Goal: Task Accomplishment & Management: Use online tool/utility

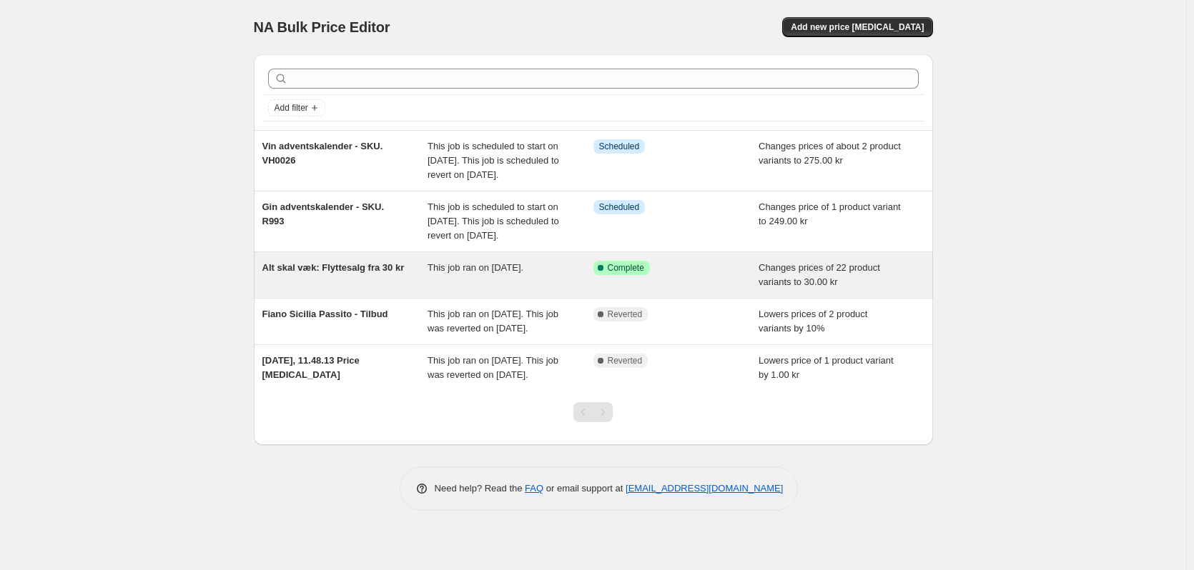
click at [394, 289] on div "Alt skal væk: Flyttesalg fra 30 kr" at bounding box center [345, 275] width 166 height 29
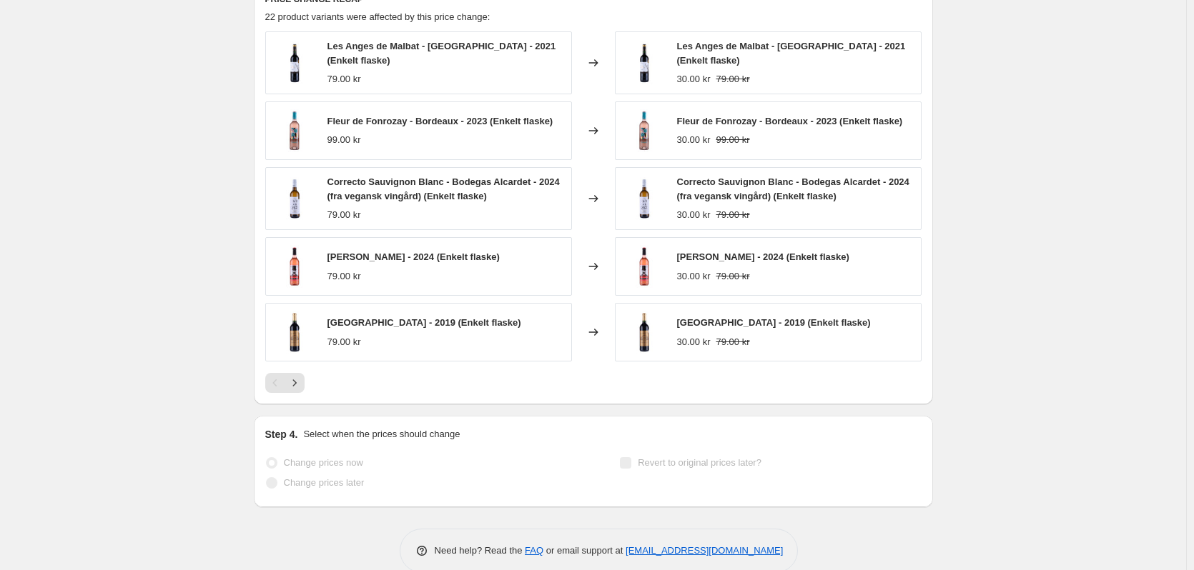
scroll to position [878, 0]
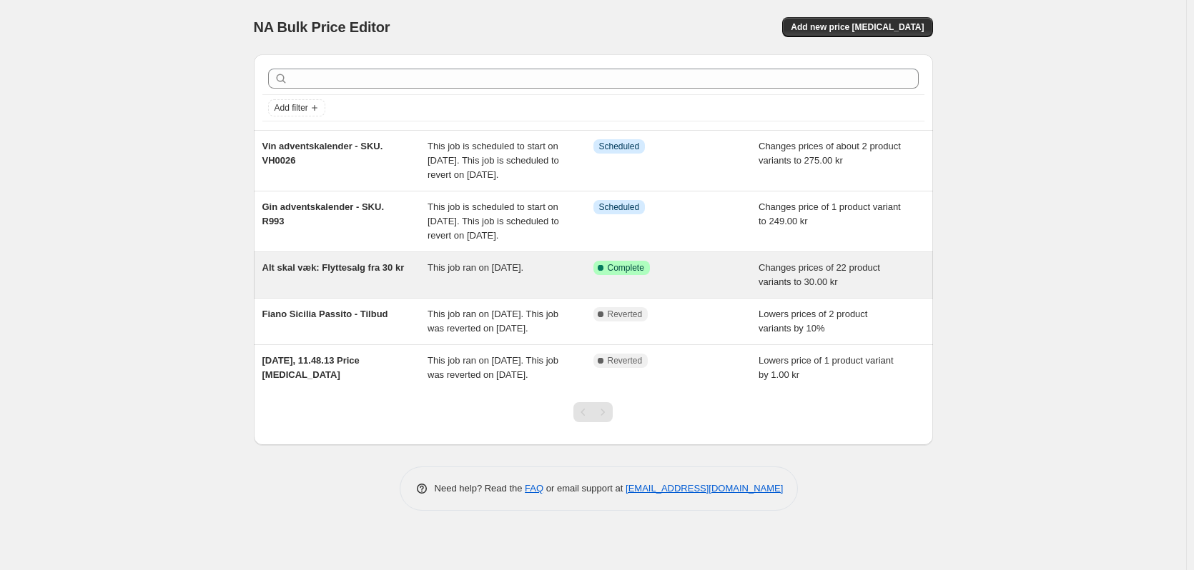
click at [339, 289] on div "Alt skal væk: Flyttesalg fra 30 kr" at bounding box center [345, 275] width 166 height 29
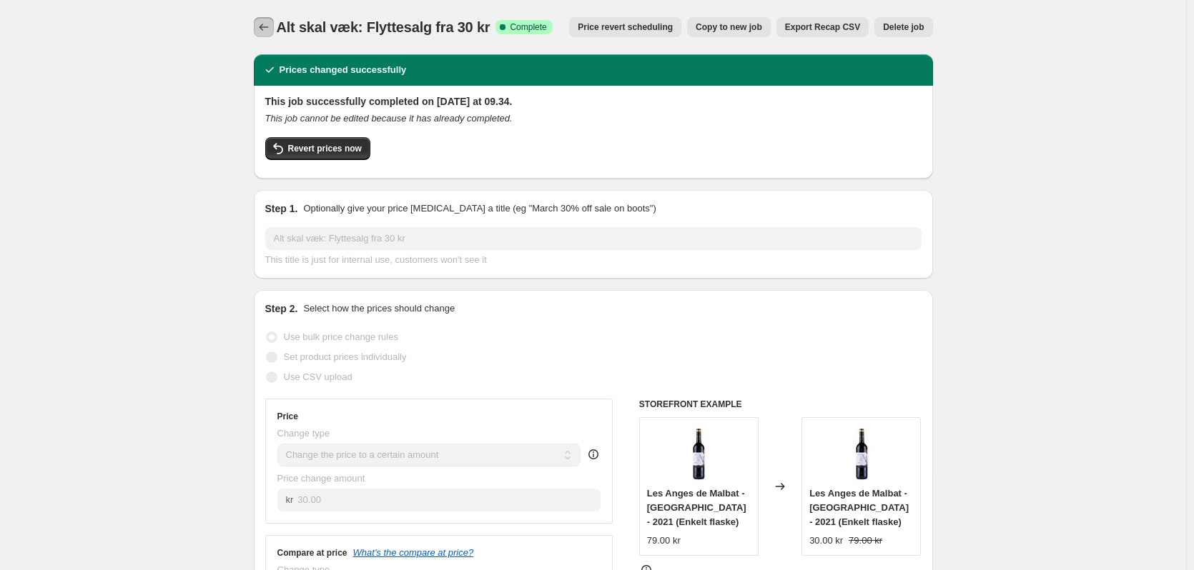
click at [267, 24] on icon "Price change jobs" at bounding box center [264, 27] width 14 height 14
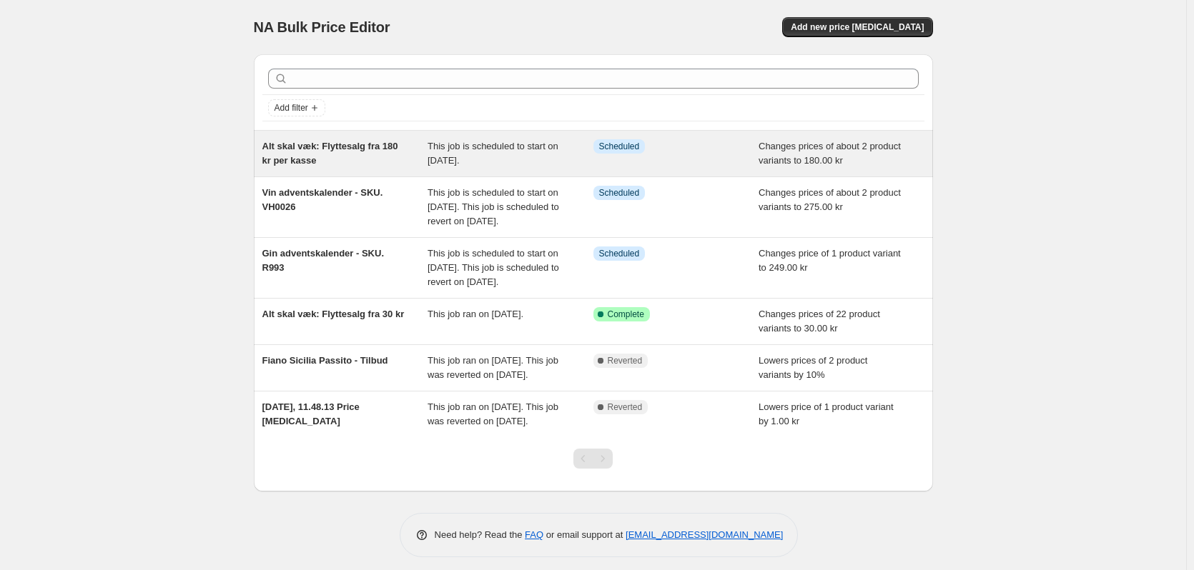
click at [403, 159] on div "Alt skal væk: Flyttesalg fra 180 kr per kasse" at bounding box center [345, 153] width 166 height 29
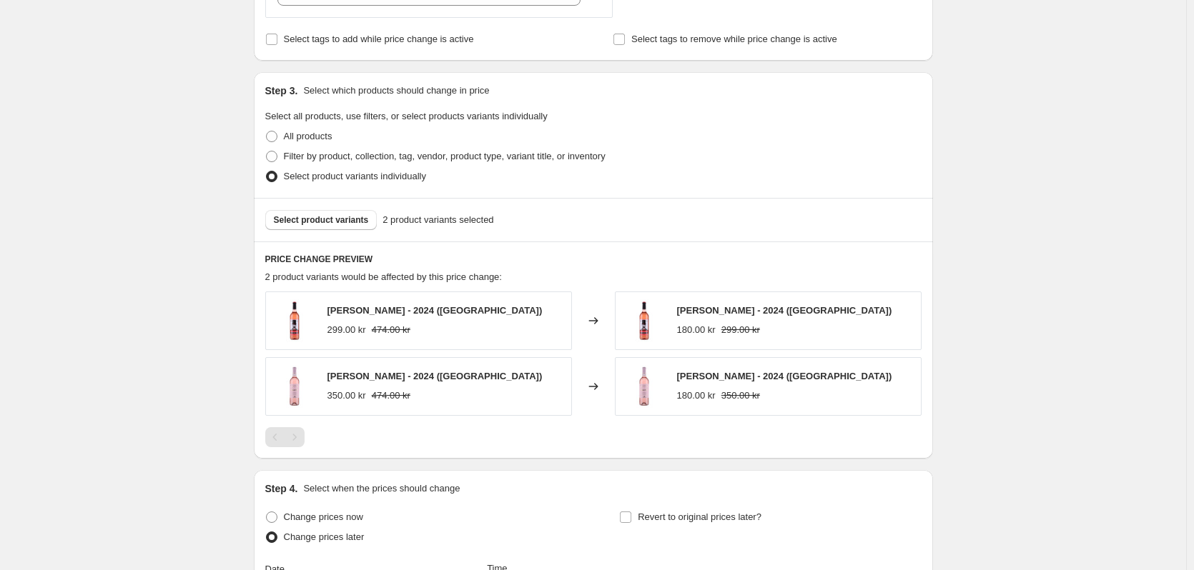
scroll to position [572, 0]
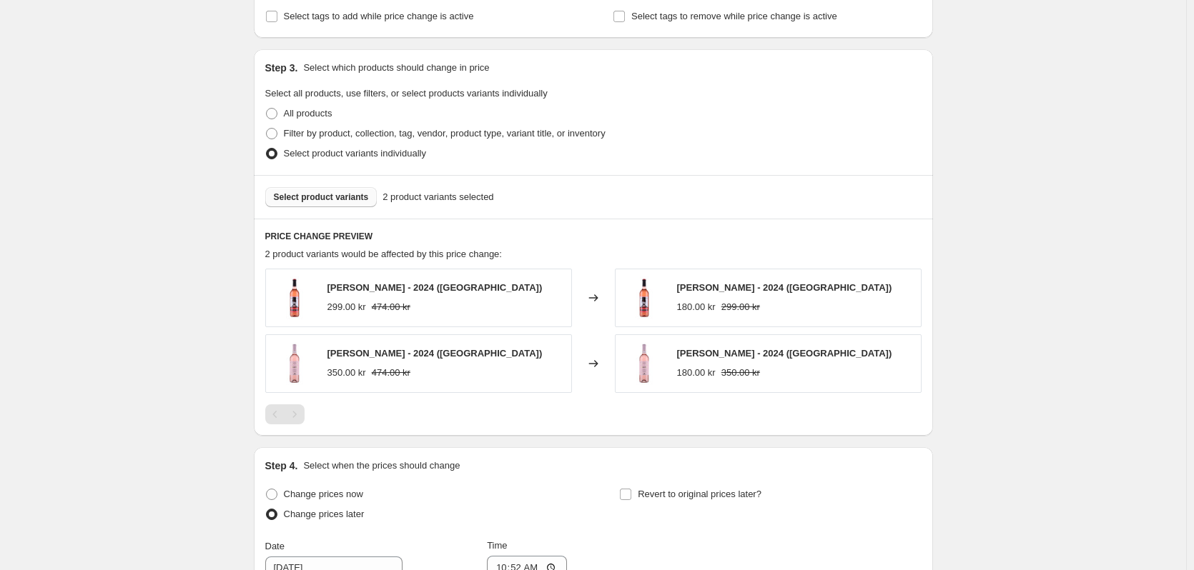
click at [322, 192] on button "Select product variants" at bounding box center [321, 197] width 112 height 20
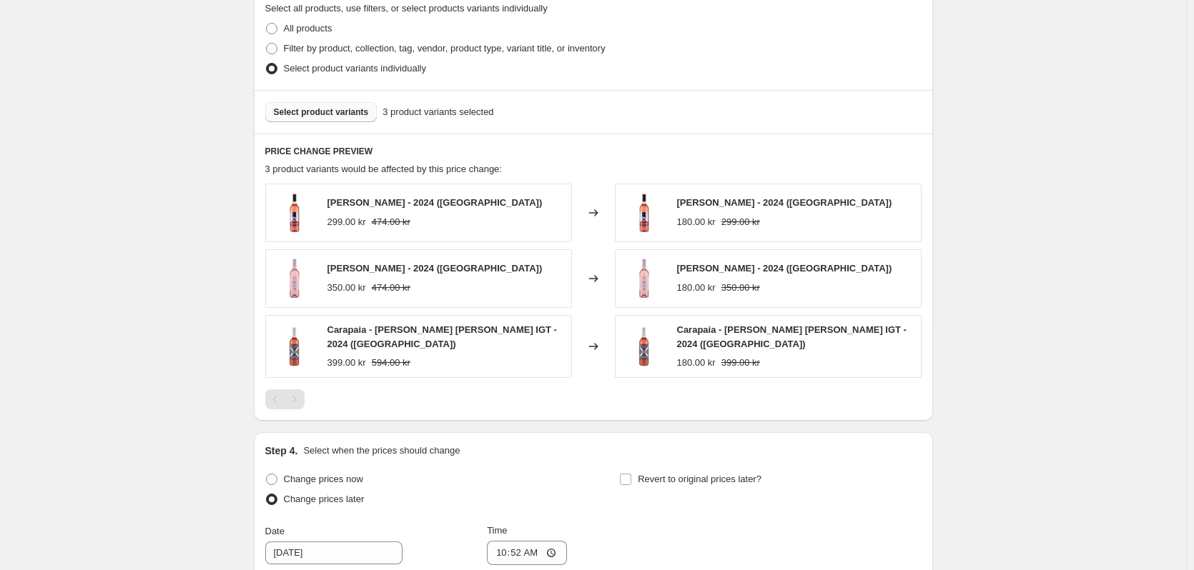
scroll to position [715, 0]
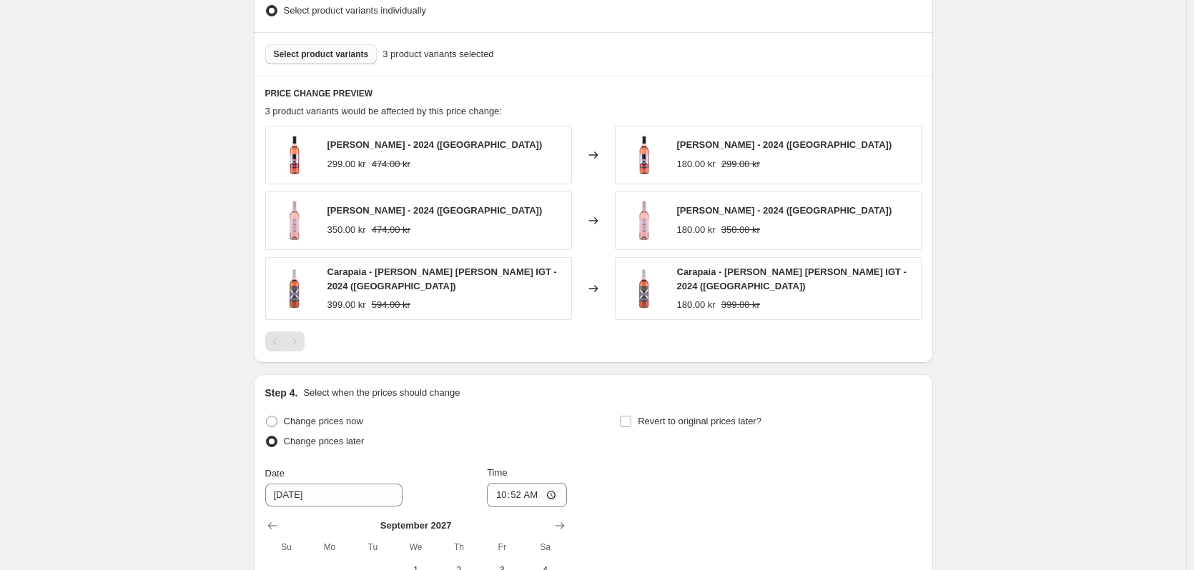
click at [321, 55] on span "Select product variants" at bounding box center [321, 54] width 95 height 11
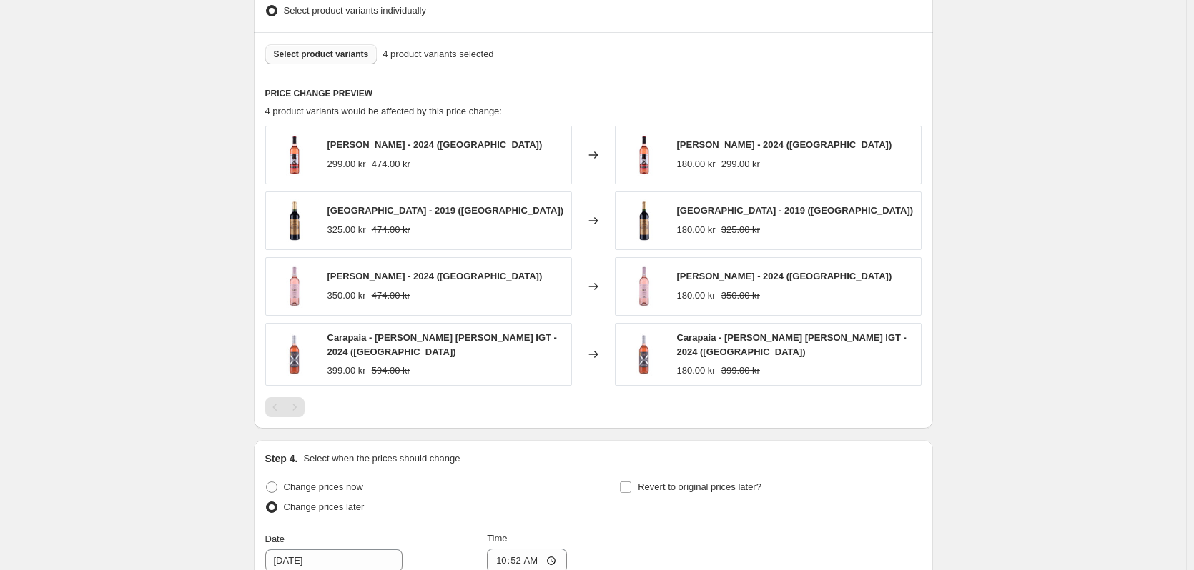
click at [316, 51] on span "Select product variants" at bounding box center [321, 54] width 95 height 11
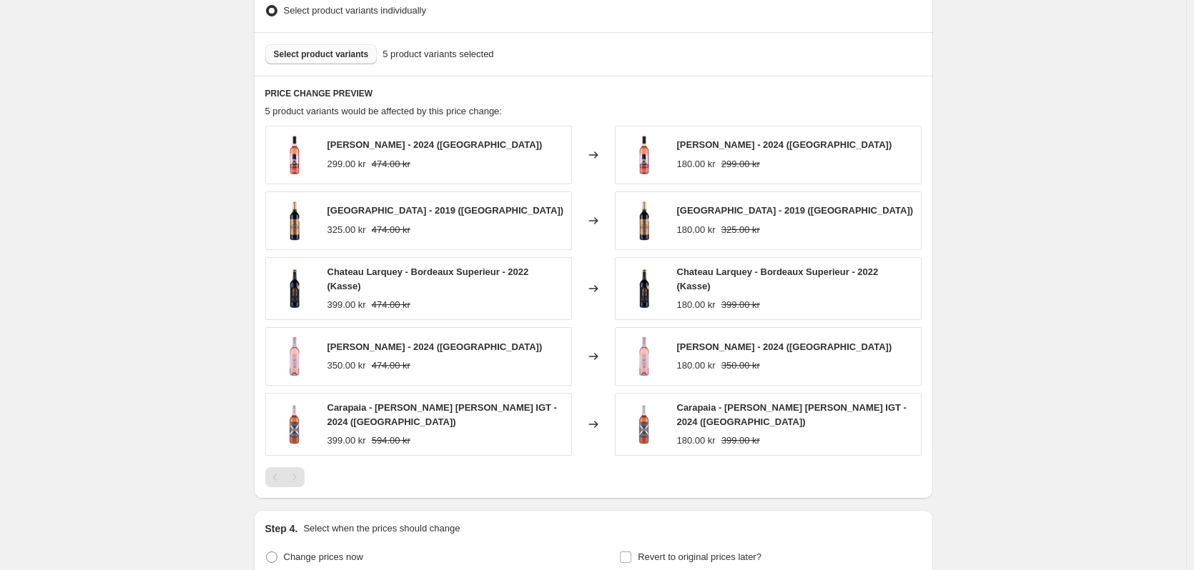
click at [336, 48] on button "Select product variants" at bounding box center [321, 54] width 112 height 20
click at [314, 48] on button "Select product variants" at bounding box center [321, 54] width 112 height 20
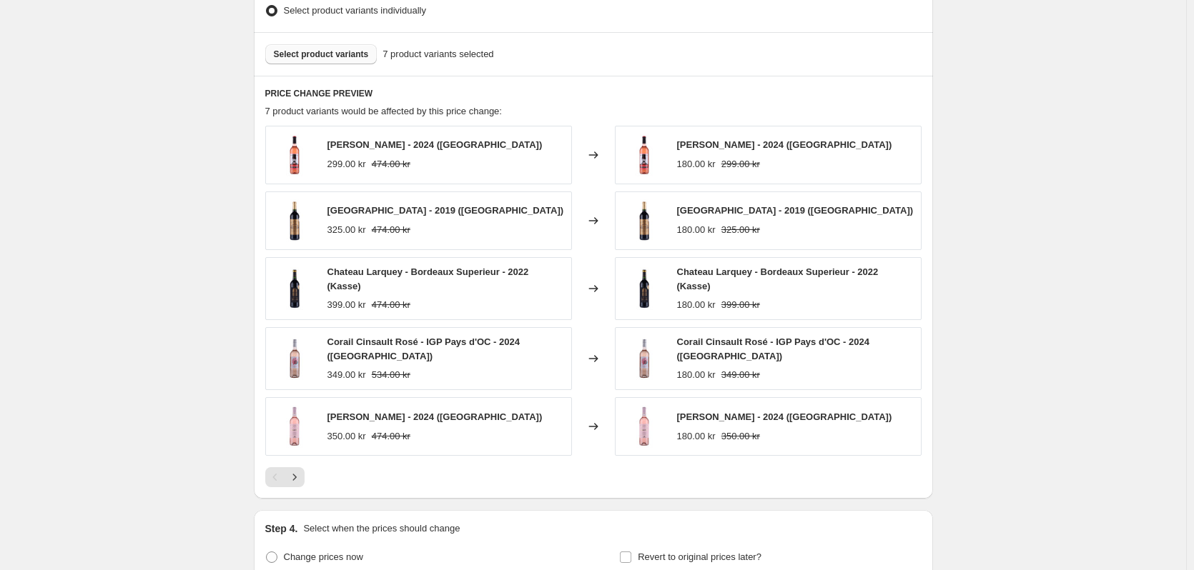
click at [337, 59] on span "Select product variants" at bounding box center [321, 54] width 95 height 11
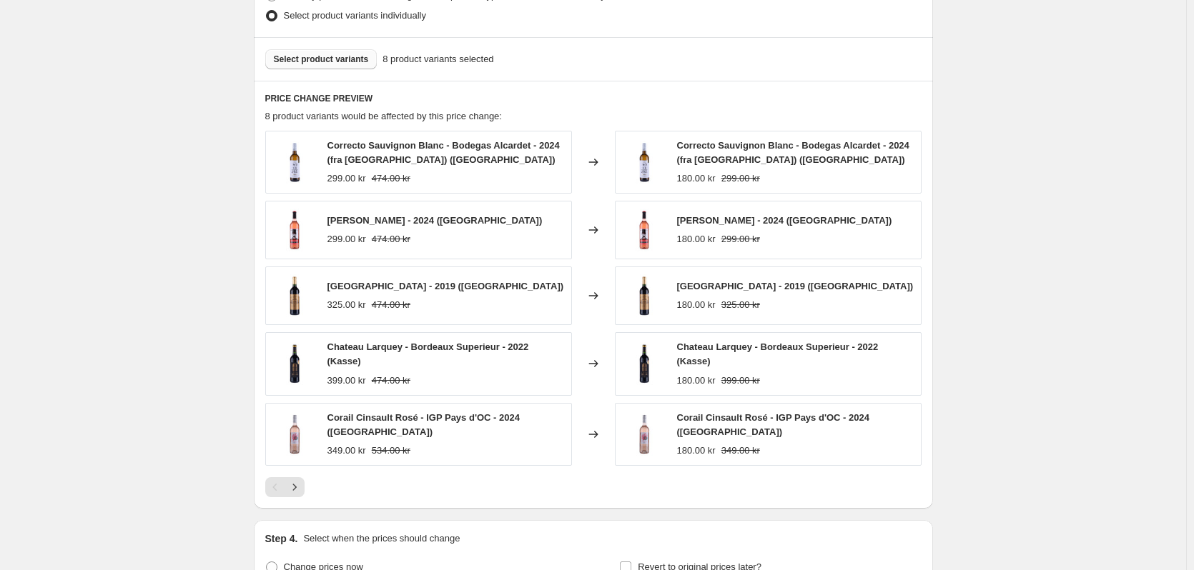
click at [352, 57] on span "Select product variants" at bounding box center [321, 59] width 95 height 11
click at [352, 59] on span "Select product variants" at bounding box center [321, 59] width 95 height 11
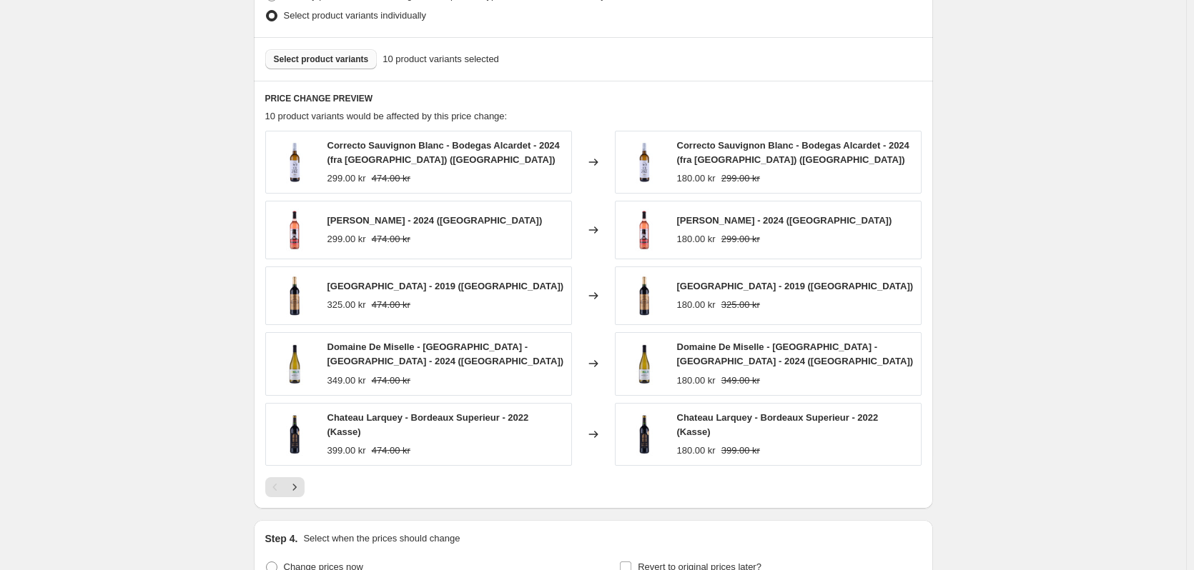
click at [324, 54] on span "Select product variants" at bounding box center [321, 59] width 95 height 11
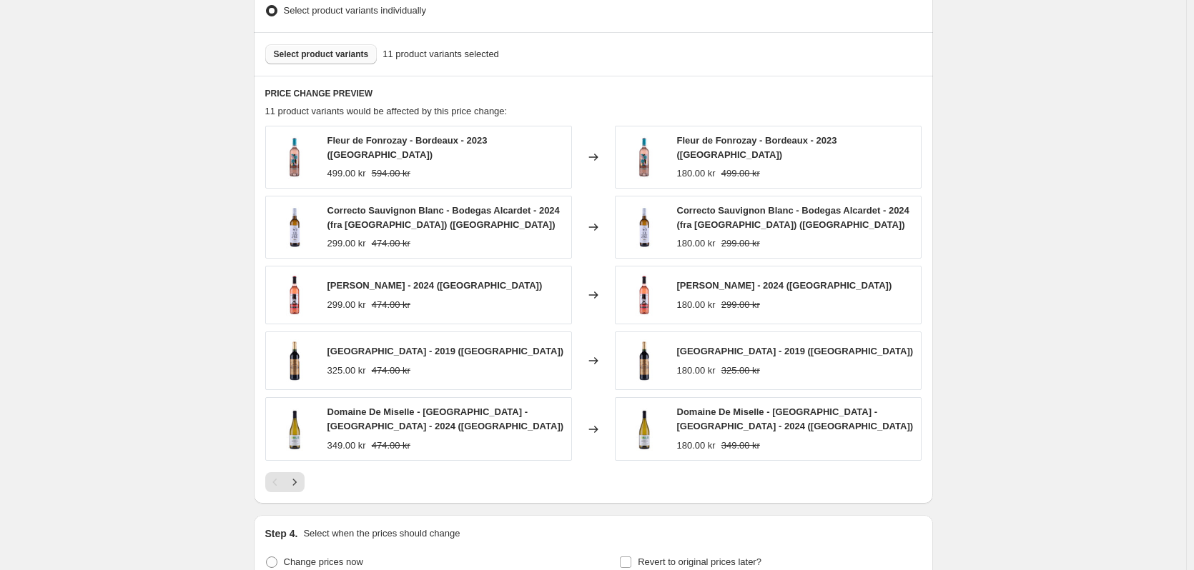
click at [330, 43] on div "Select product variants 11 product variants selected" at bounding box center [593, 54] width 679 height 44
click at [324, 55] on span "Select product variants" at bounding box center [321, 54] width 95 height 11
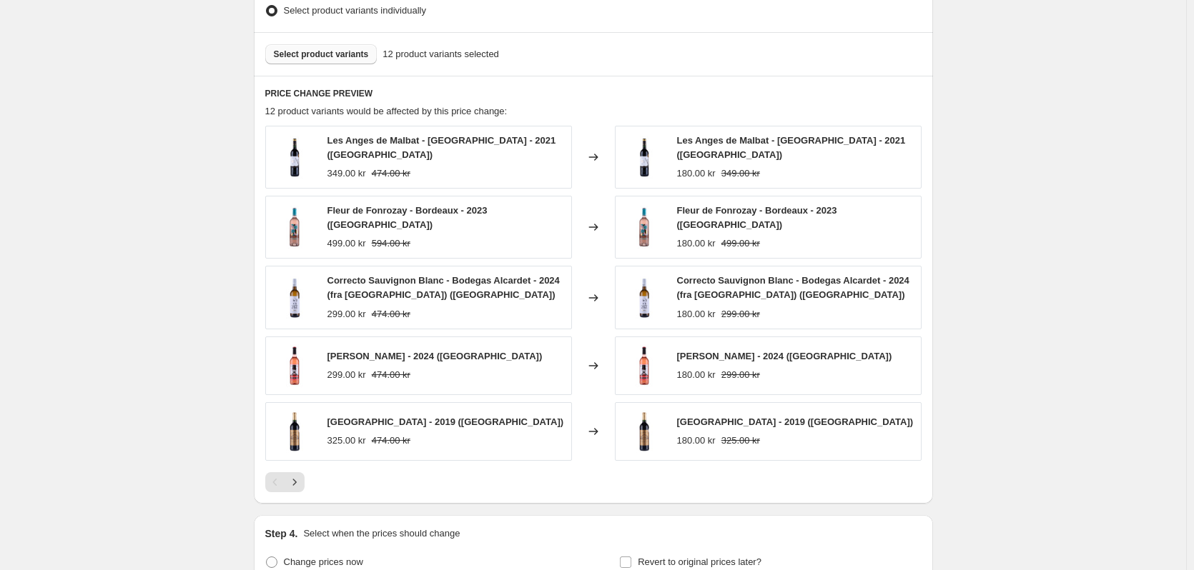
click at [309, 63] on button "Select product variants" at bounding box center [321, 54] width 112 height 20
click at [341, 53] on span "Select product variants" at bounding box center [321, 54] width 95 height 11
click at [355, 58] on span "Select product variants" at bounding box center [321, 54] width 95 height 11
click at [327, 61] on button "Select product variants" at bounding box center [321, 54] width 112 height 20
click at [319, 56] on span "Select product variants" at bounding box center [321, 54] width 95 height 11
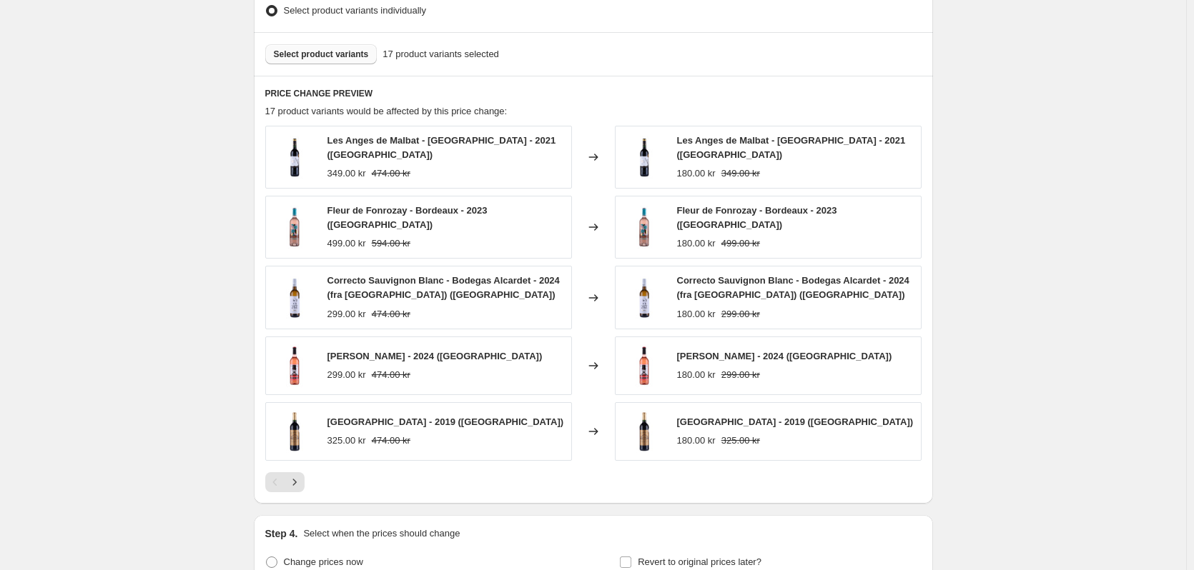
click at [300, 50] on span "Select product variants" at bounding box center [321, 54] width 95 height 11
click at [297, 51] on span "Select product variants" at bounding box center [321, 54] width 95 height 11
click at [337, 60] on span "Select product variants" at bounding box center [321, 54] width 95 height 11
click at [340, 64] on button "Select product variants" at bounding box center [321, 54] width 112 height 20
click at [327, 53] on span "Select product variants" at bounding box center [321, 54] width 95 height 11
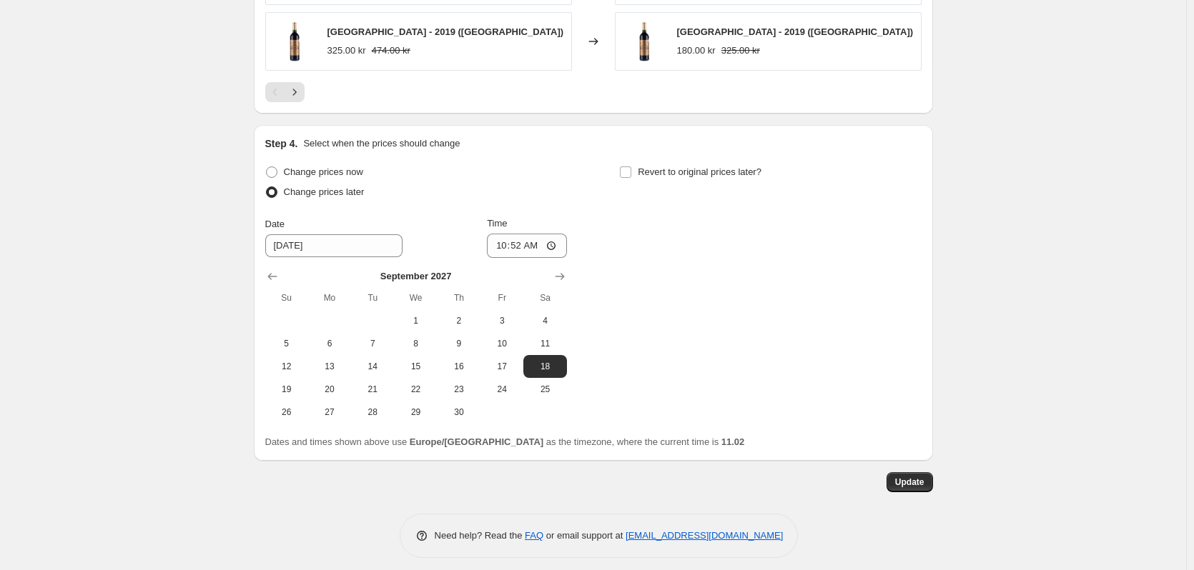
scroll to position [1106, 0]
click at [350, 237] on input "[DATE]" at bounding box center [333, 245] width 137 height 23
drag, startPoint x: 1060, startPoint y: 360, endPoint x: 1046, endPoint y: 362, distance: 14.6
click at [350, 239] on input "[DATE]" at bounding box center [333, 245] width 137 height 23
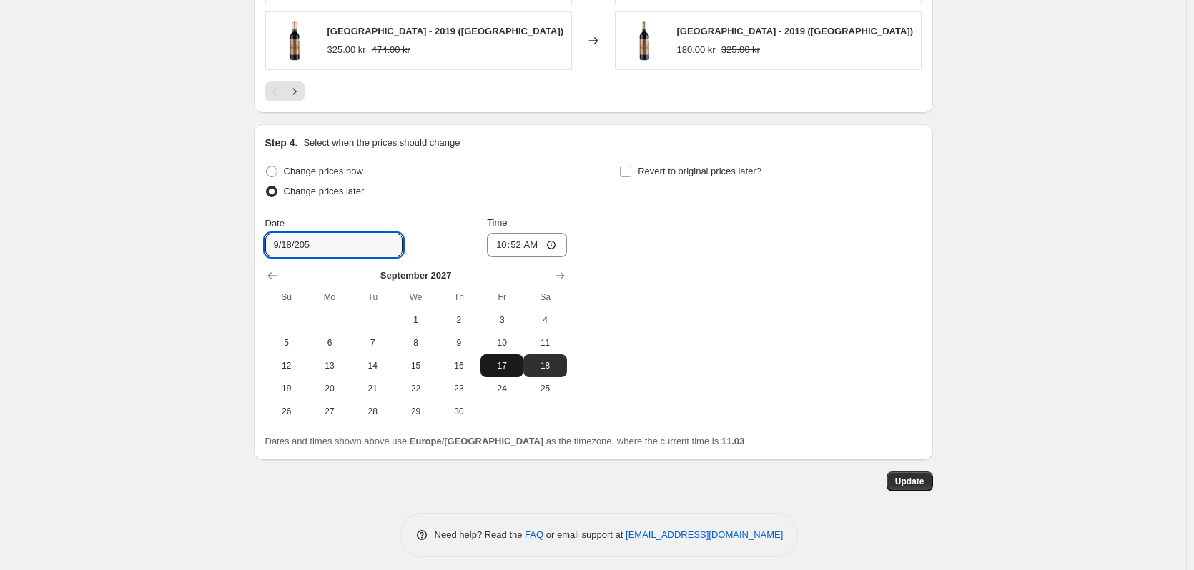
click at [507, 360] on span "17" at bounding box center [501, 365] width 31 height 11
click at [347, 239] on input "9/18/205" at bounding box center [333, 245] width 137 height 23
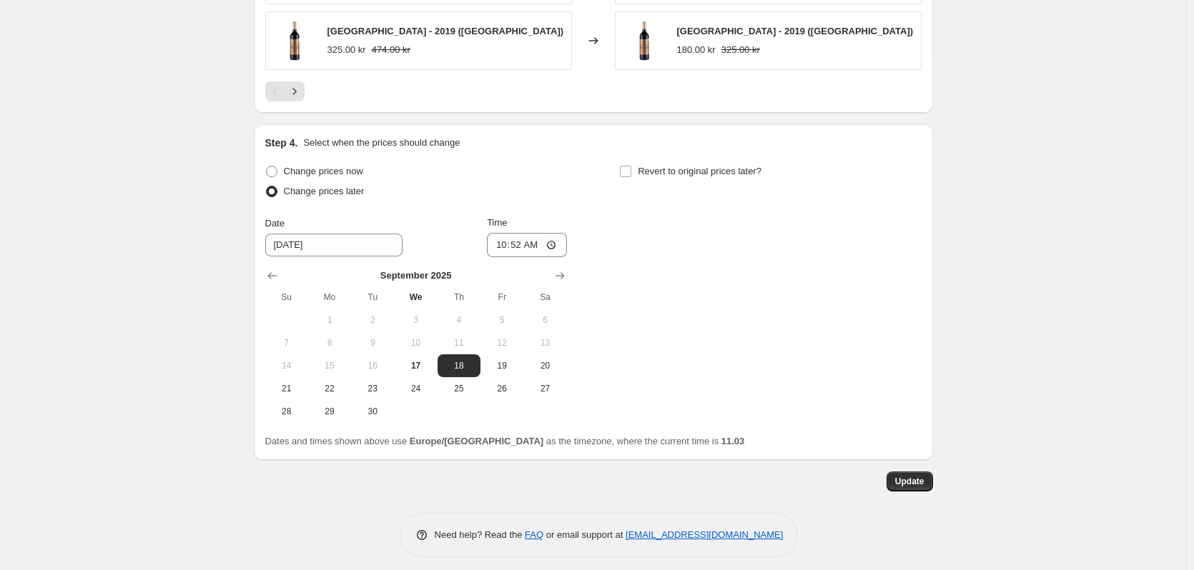
click at [443, 239] on div "Date [DATE] Time 10:52" at bounding box center [416, 236] width 302 height 41
click at [422, 360] on span "17" at bounding box center [415, 365] width 31 height 11
type input "[DATE]"
click at [540, 234] on input "10:52" at bounding box center [527, 245] width 80 height 24
click at [522, 237] on input "10:52" at bounding box center [527, 245] width 80 height 24
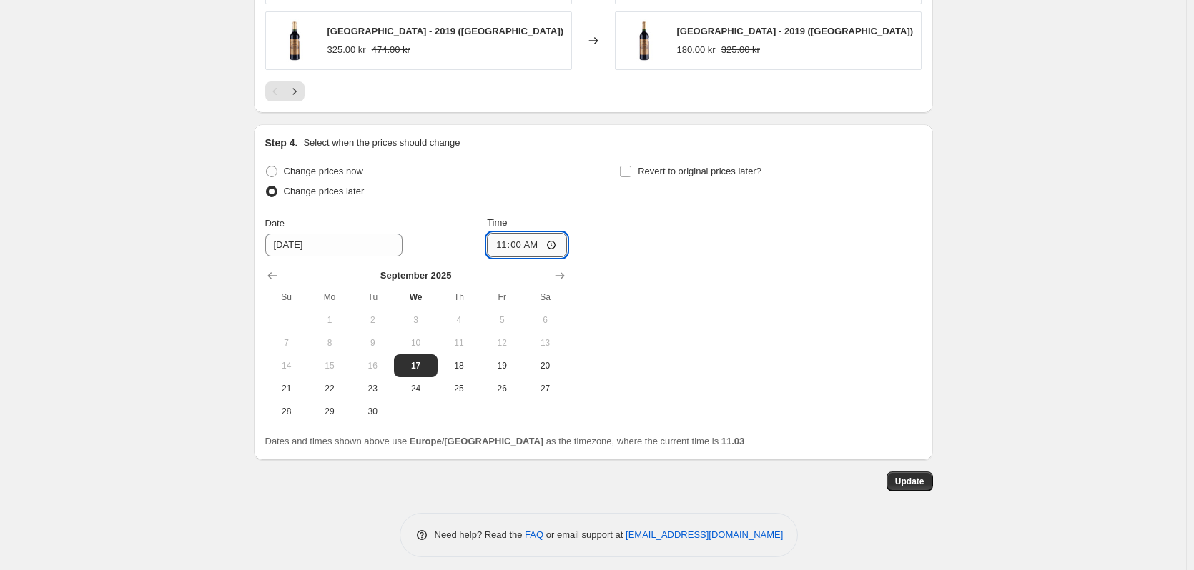
type input "11:04"
click at [733, 393] on div "Change prices now Change prices later Date [DATE] Time 11:[DATE] Mo Tu We Th Fr…" at bounding box center [593, 293] width 656 height 262
click at [909, 476] on span "Update" at bounding box center [909, 481] width 29 height 11
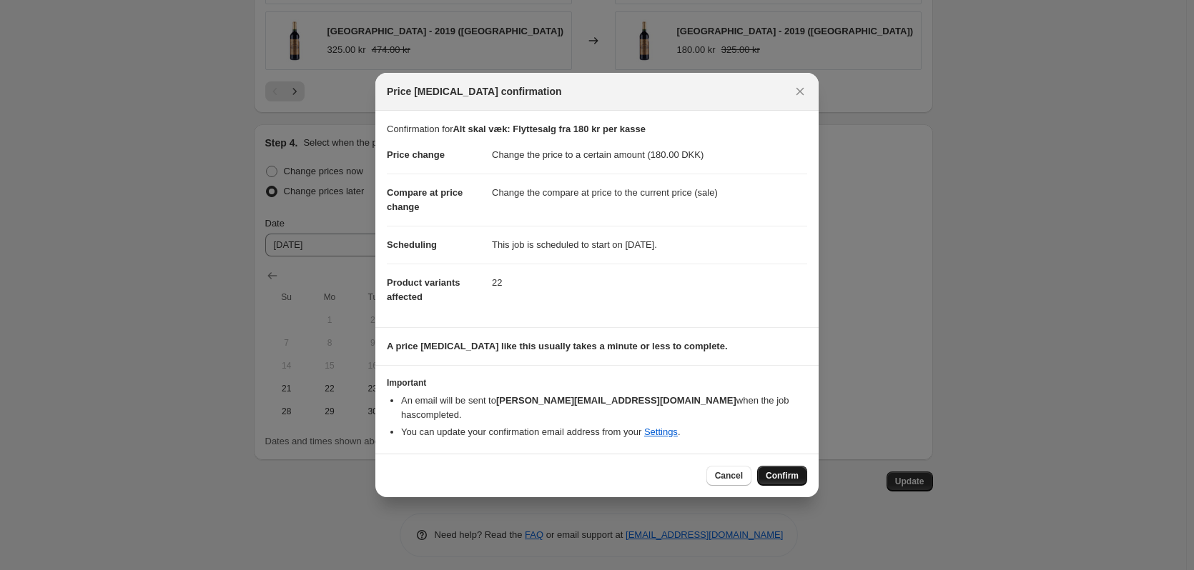
click at [788, 470] on span "Confirm" at bounding box center [781, 475] width 33 height 11
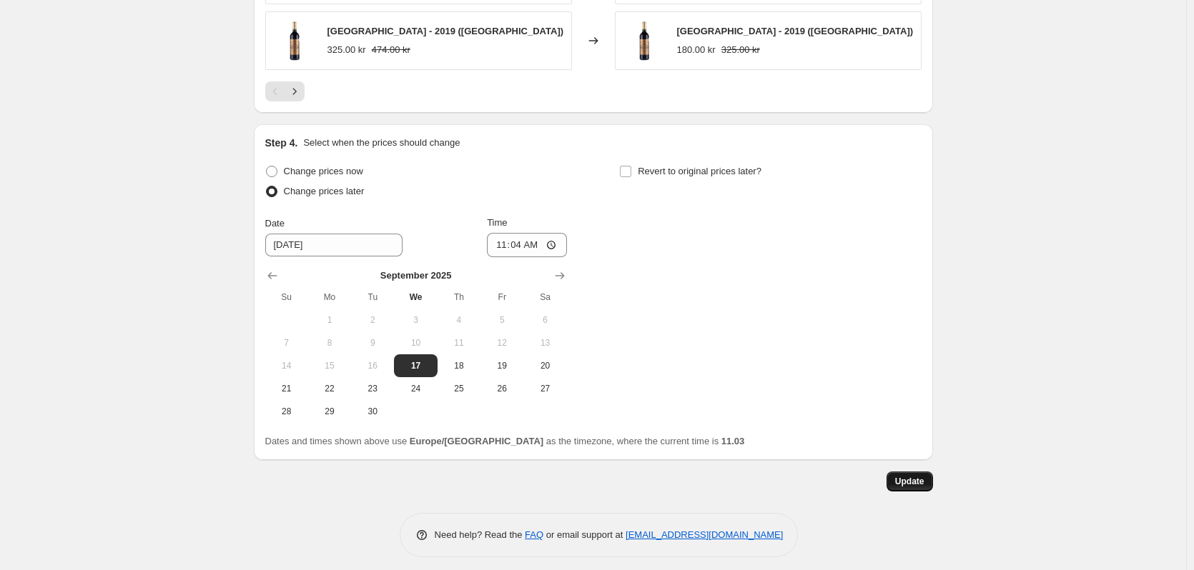
click at [909, 476] on span "Update" at bounding box center [909, 481] width 29 height 11
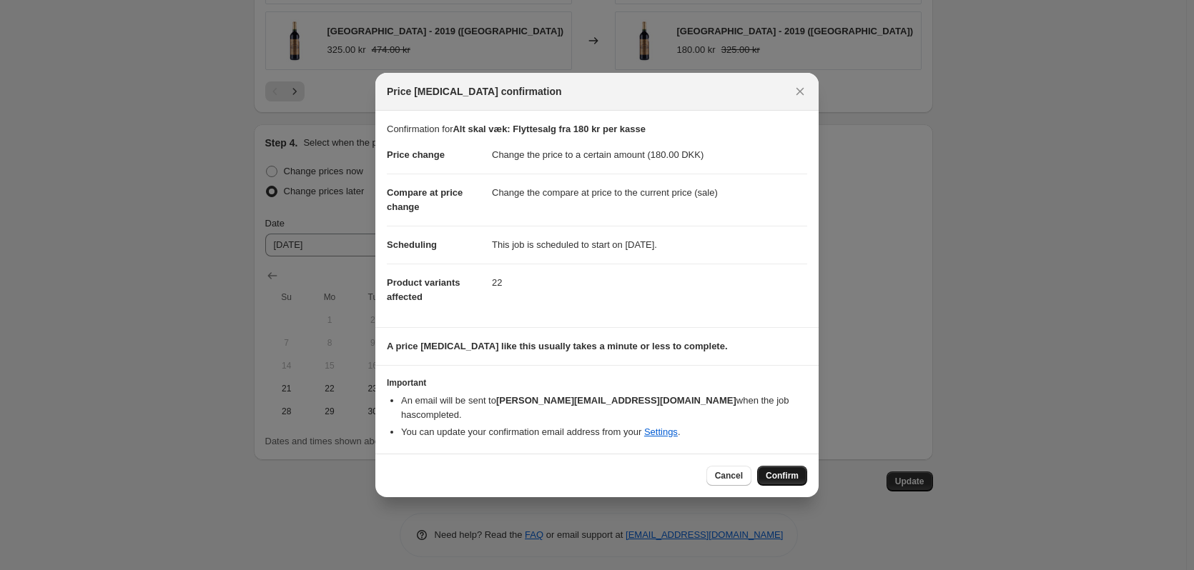
click at [773, 470] on span "Confirm" at bounding box center [781, 475] width 33 height 11
